Goal: Check status: Check status

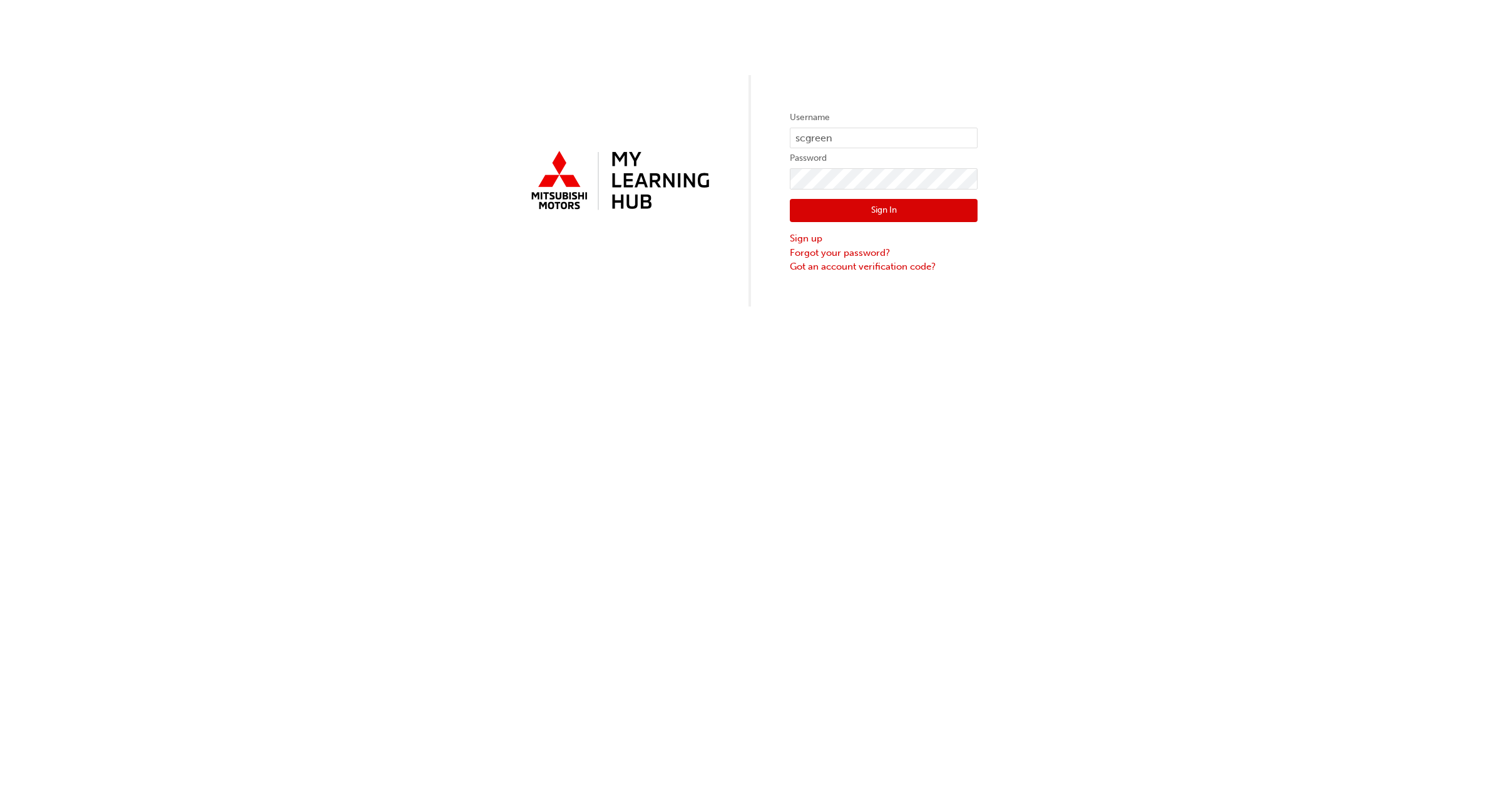
click at [864, 214] on button "Sign In" at bounding box center [883, 211] width 188 height 24
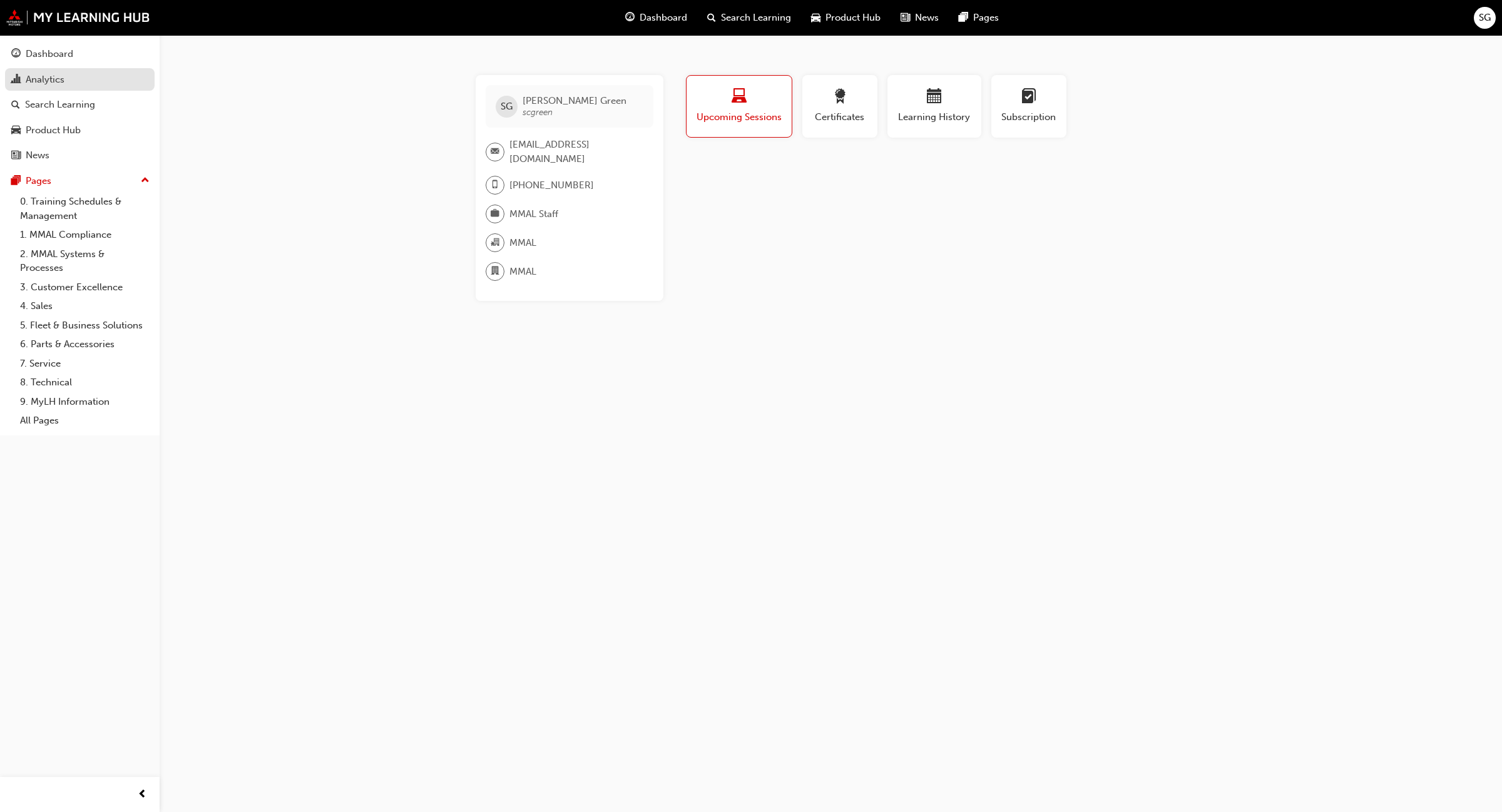
click at [97, 78] on div "Analytics" at bounding box center [79, 79] width 137 height 15
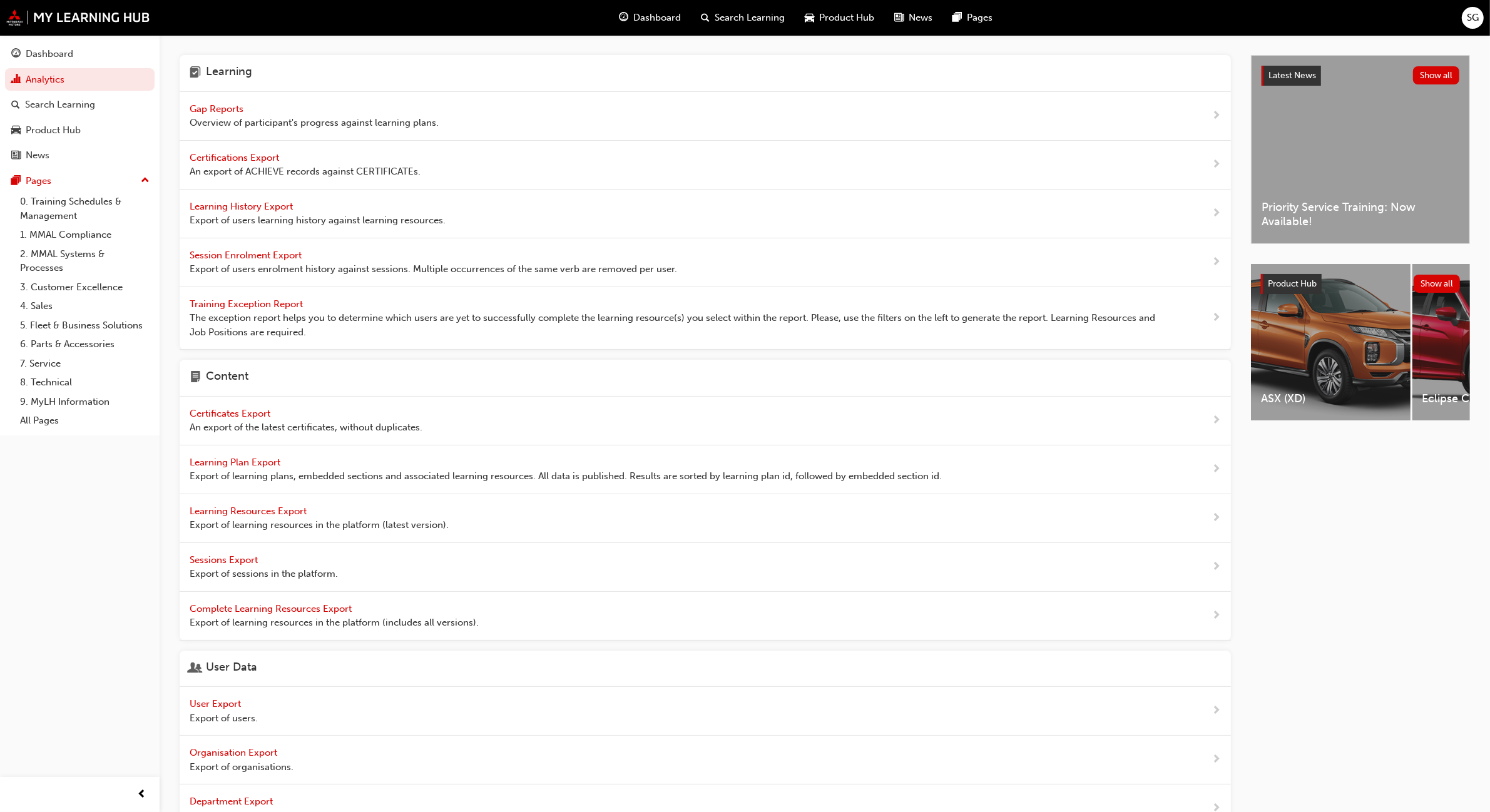
click at [230, 104] on span "Gap Reports" at bounding box center [218, 108] width 56 height 11
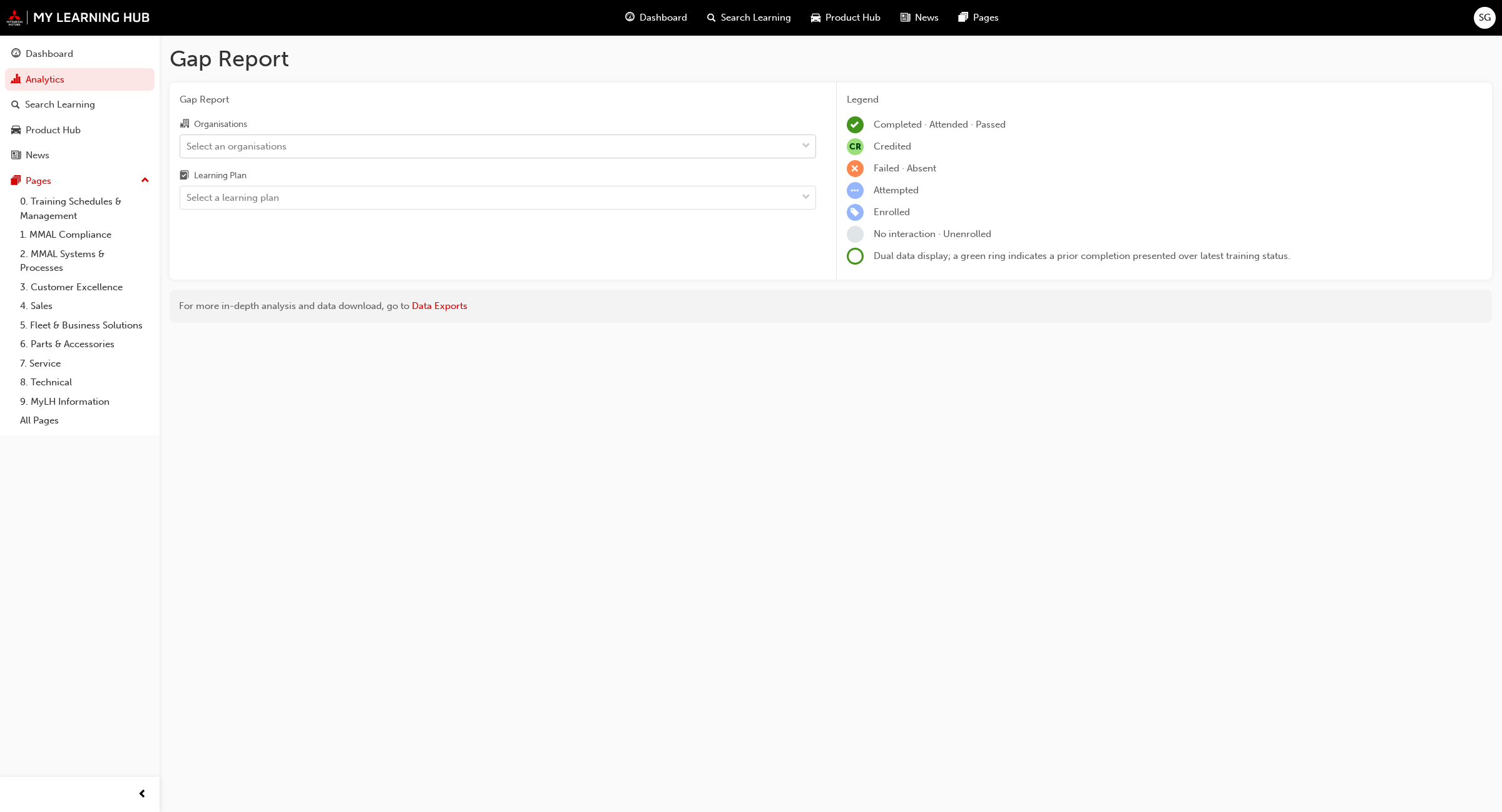
click at [360, 147] on div "Select an organisations" at bounding box center [488, 146] width 616 height 22
click at [188, 147] on input "Organisations Select an organisations" at bounding box center [187, 145] width 1 height 10
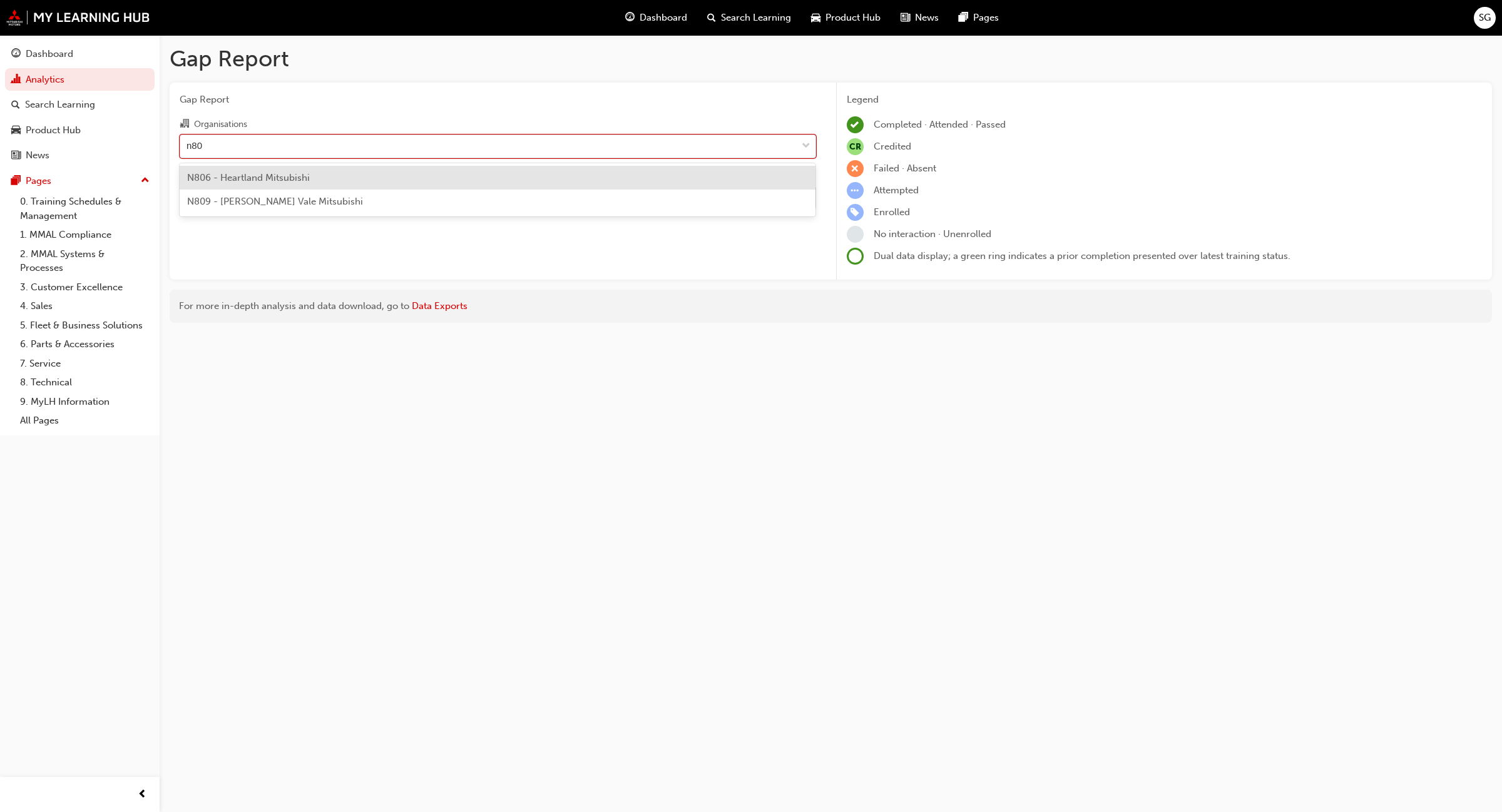
type input "n806"
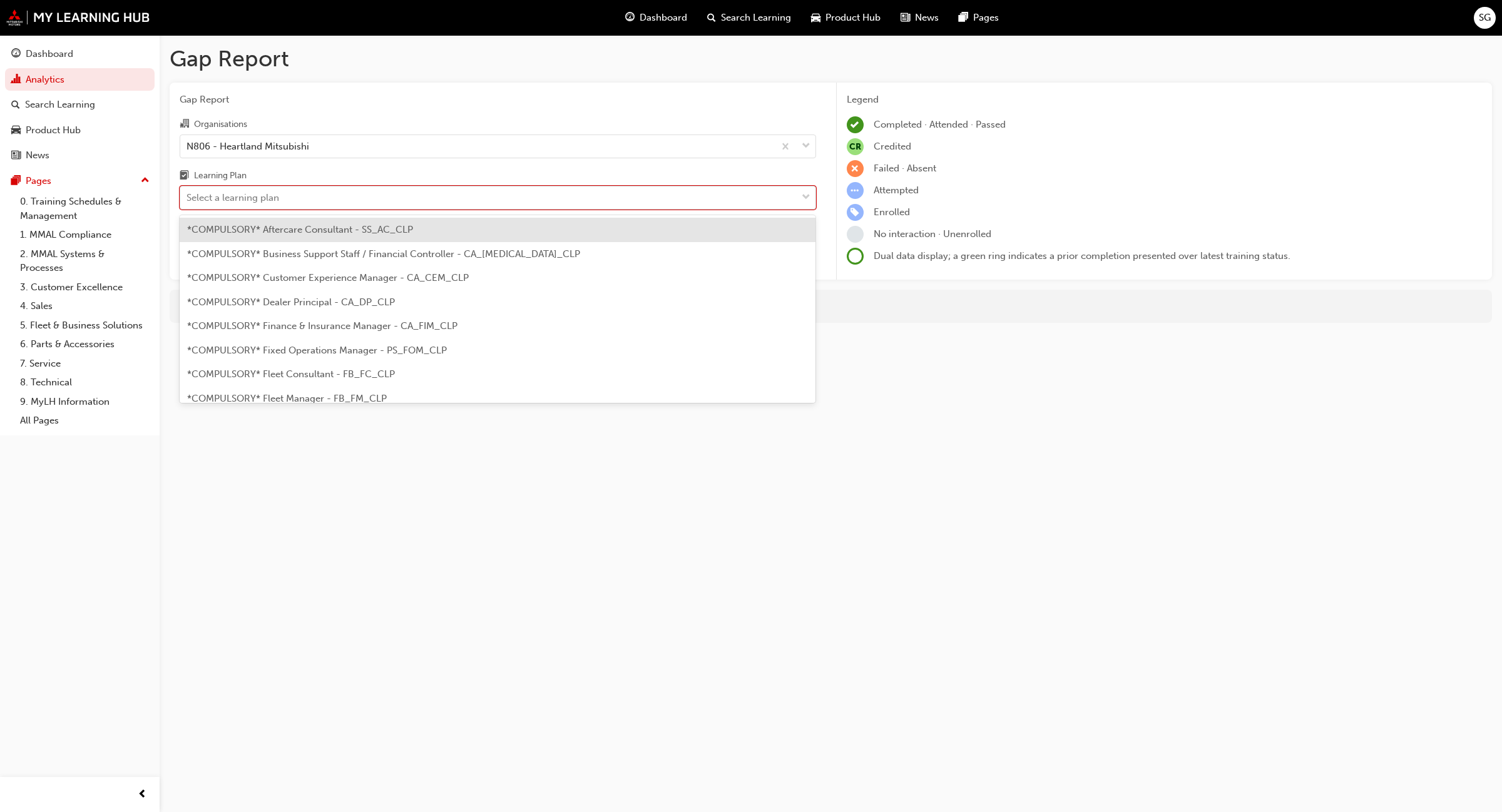
click at [319, 191] on div "Select a learning plan" at bounding box center [488, 198] width 616 height 22
click at [188, 192] on input "Learning Plan option *COMPULSORY* Aftercare Consultant - SS_AC_CLP focused, 1 o…" at bounding box center [187, 197] width 1 height 10
type input "ser"
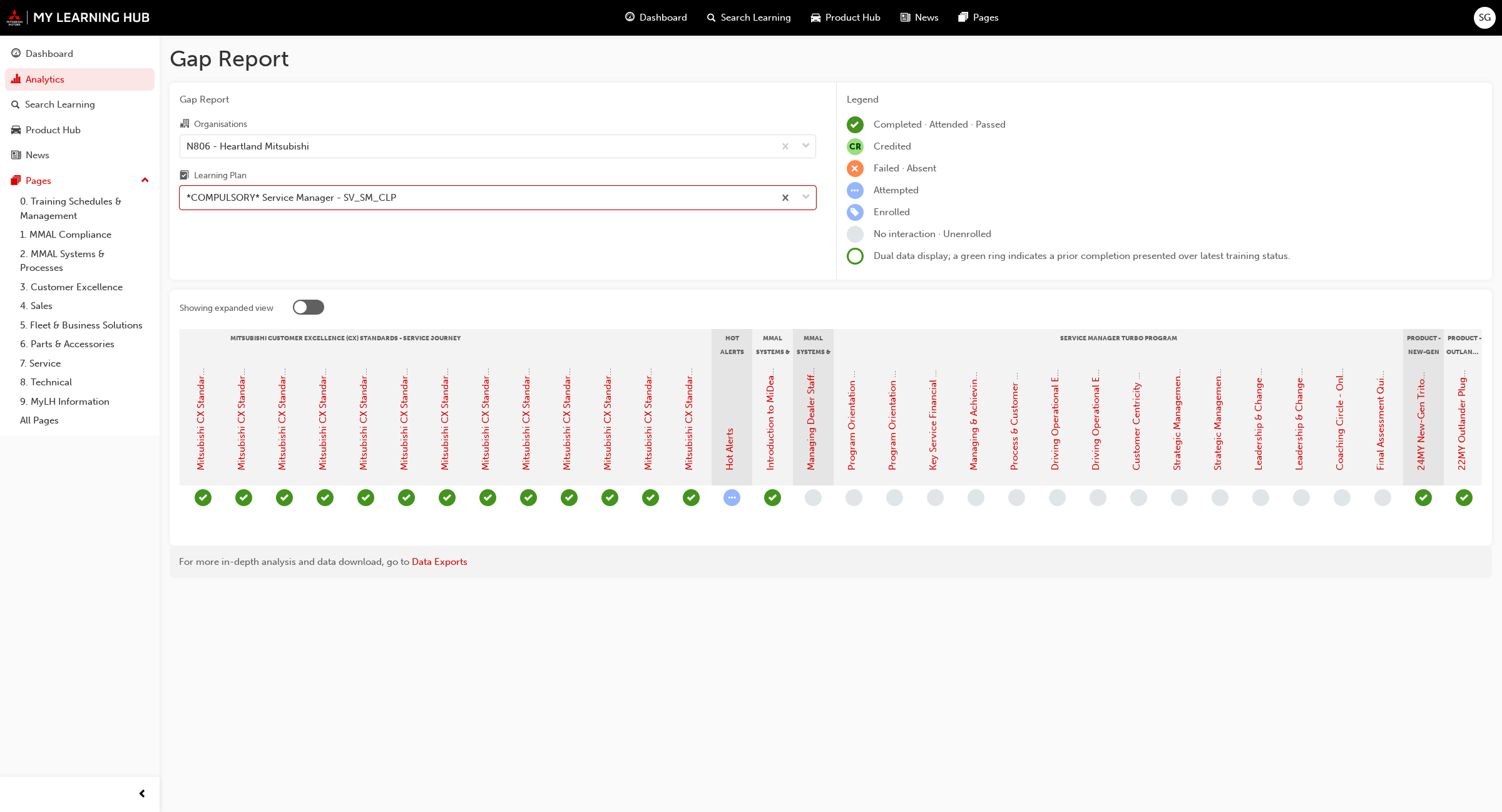
scroll to position [0, 649]
